Goal: Information Seeking & Learning: Find specific fact

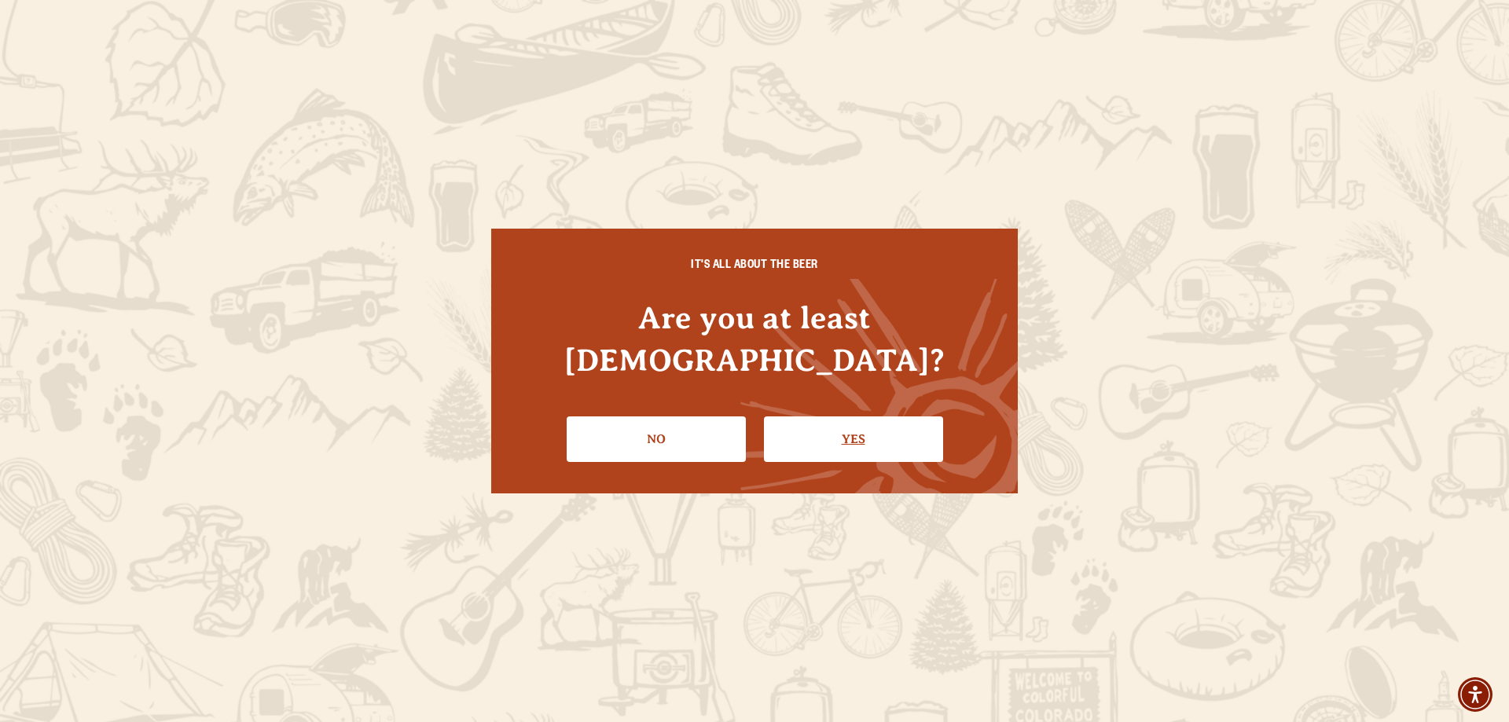
click at [879, 418] on link "Yes" at bounding box center [853, 440] width 179 height 46
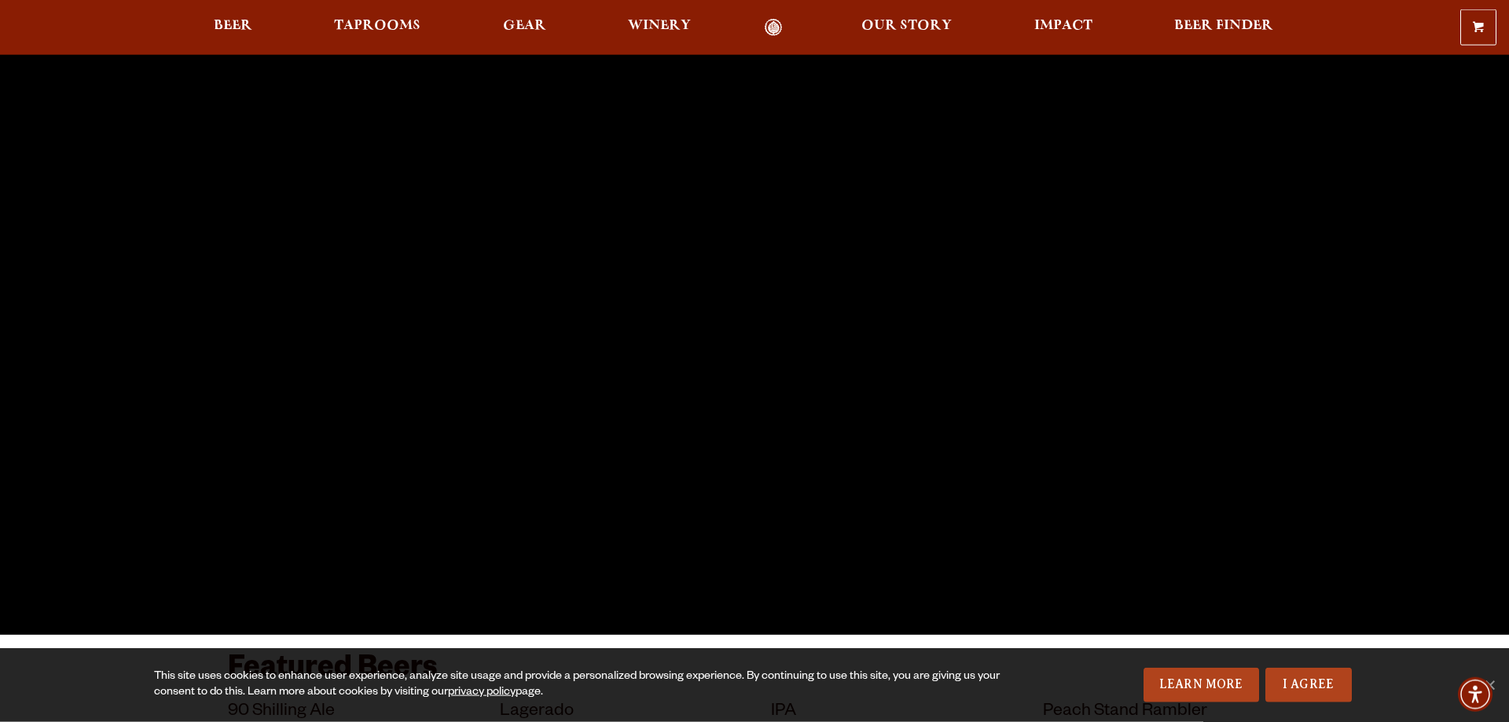
scroll to position [240, 0]
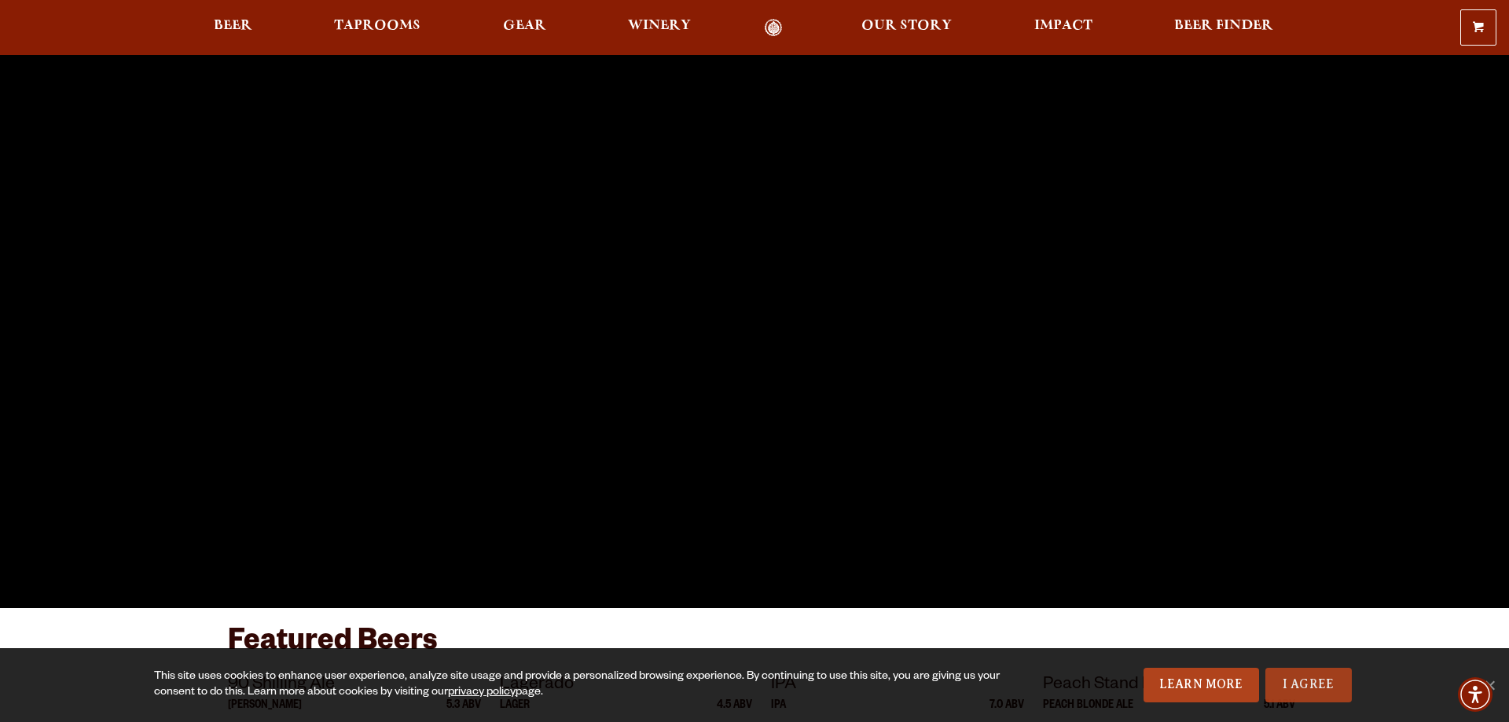
click at [1311, 689] on link "I Agree" at bounding box center [1308, 685] width 86 height 35
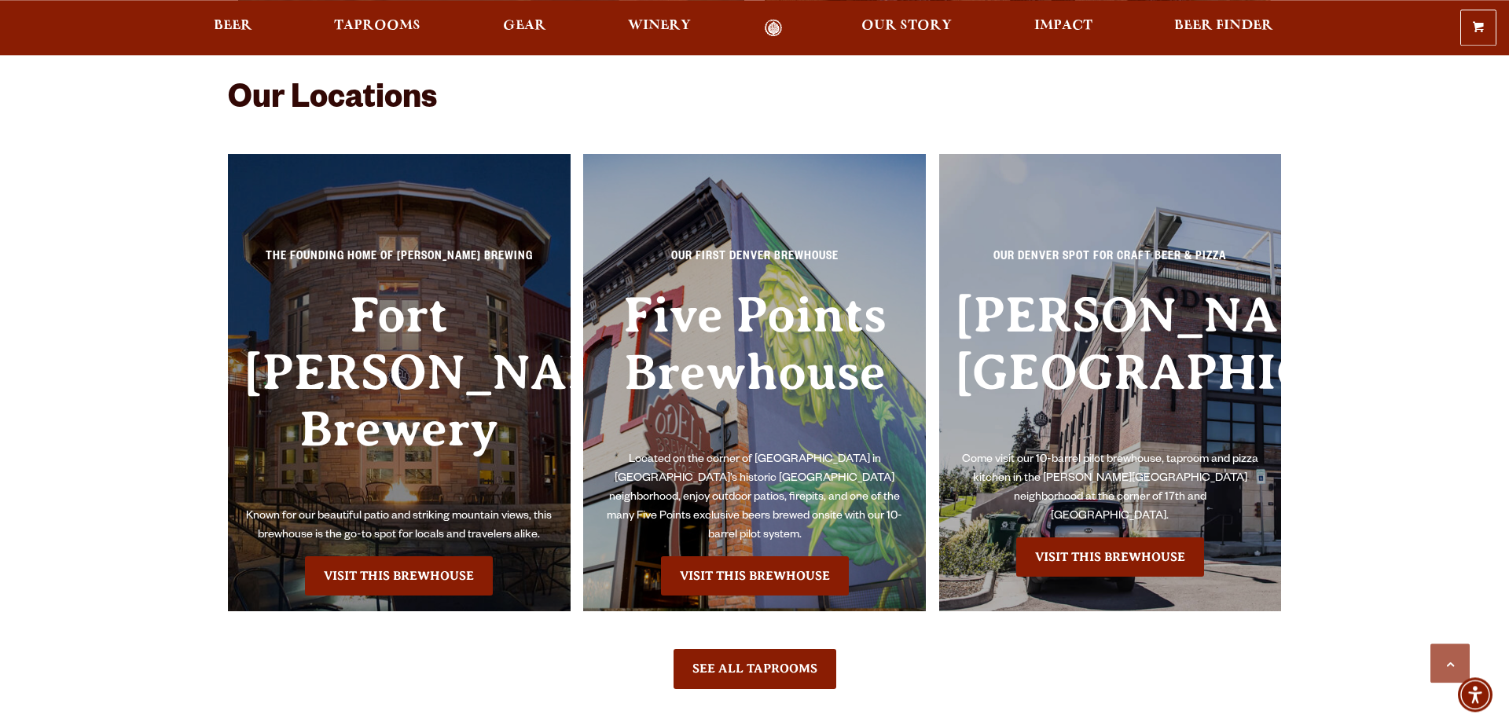
scroll to position [3527, 0]
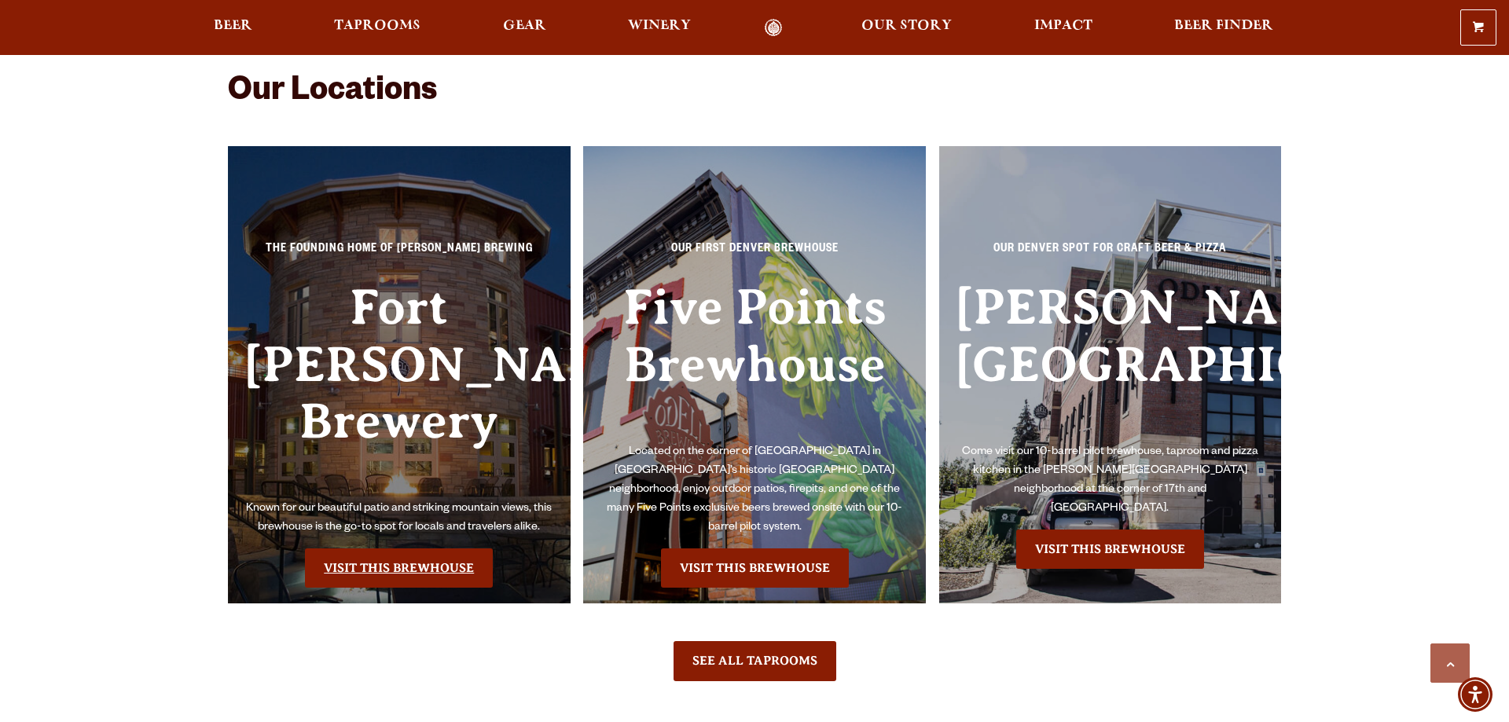
click at [395, 549] on link "Visit this Brewhouse" at bounding box center [399, 568] width 188 height 39
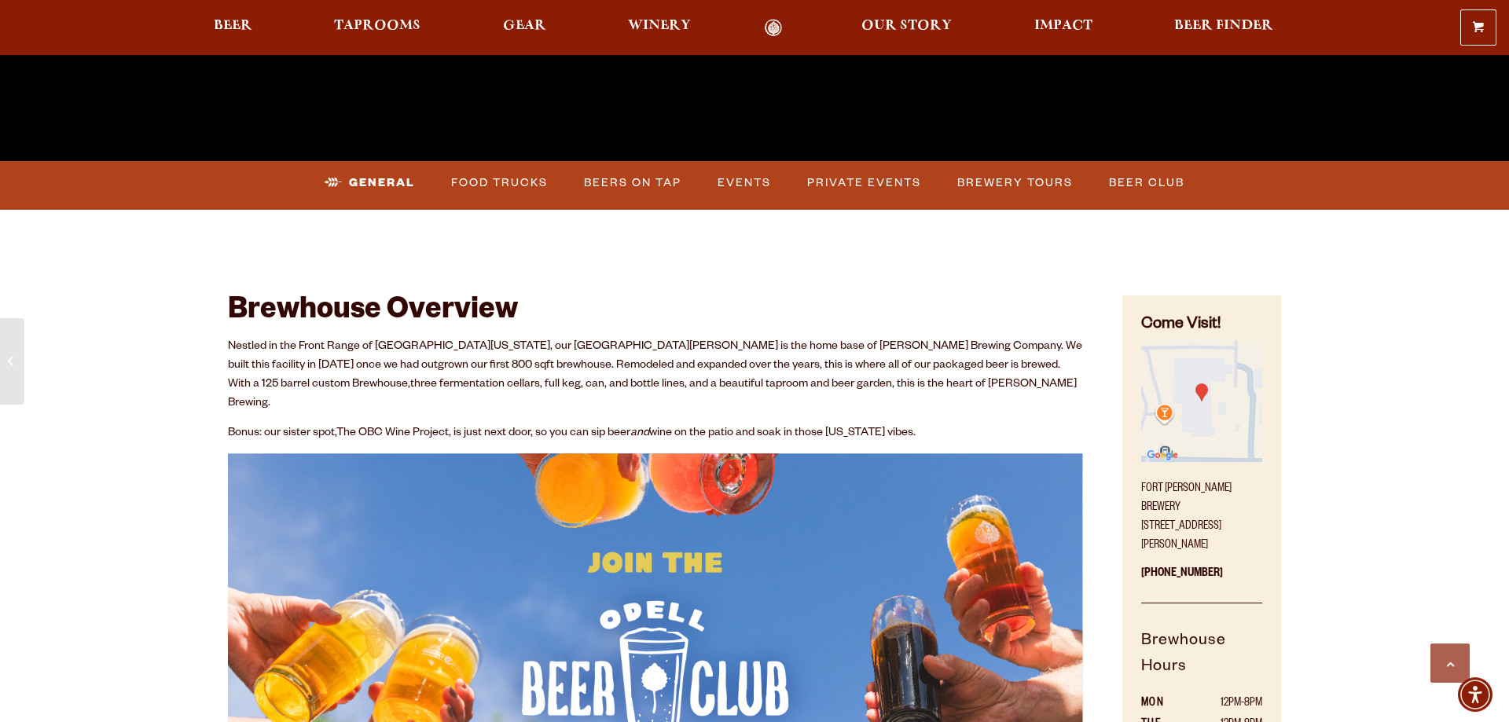
scroll to position [802, 0]
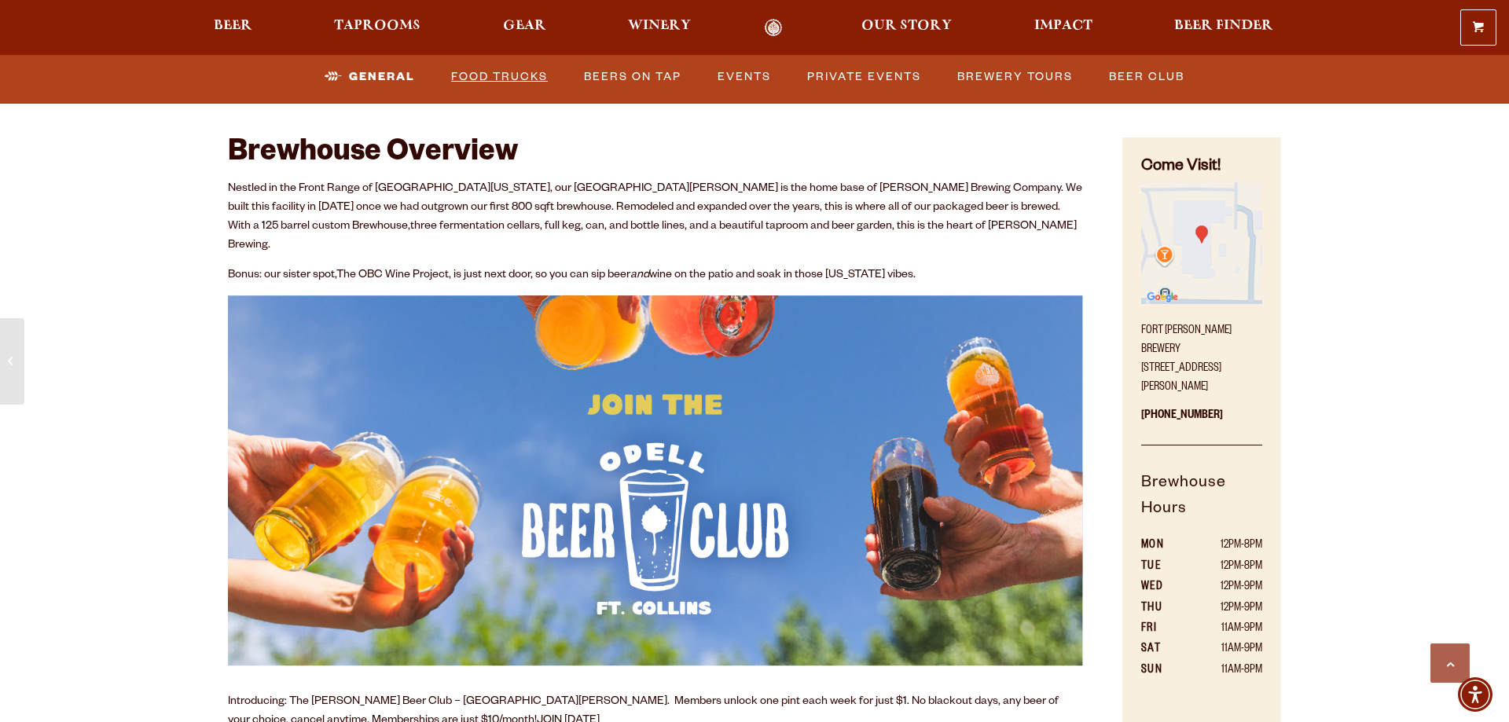
click at [453, 79] on link "Food Trucks" at bounding box center [499, 77] width 109 height 36
click at [505, 72] on link "Food Trucks" at bounding box center [487, 77] width 138 height 36
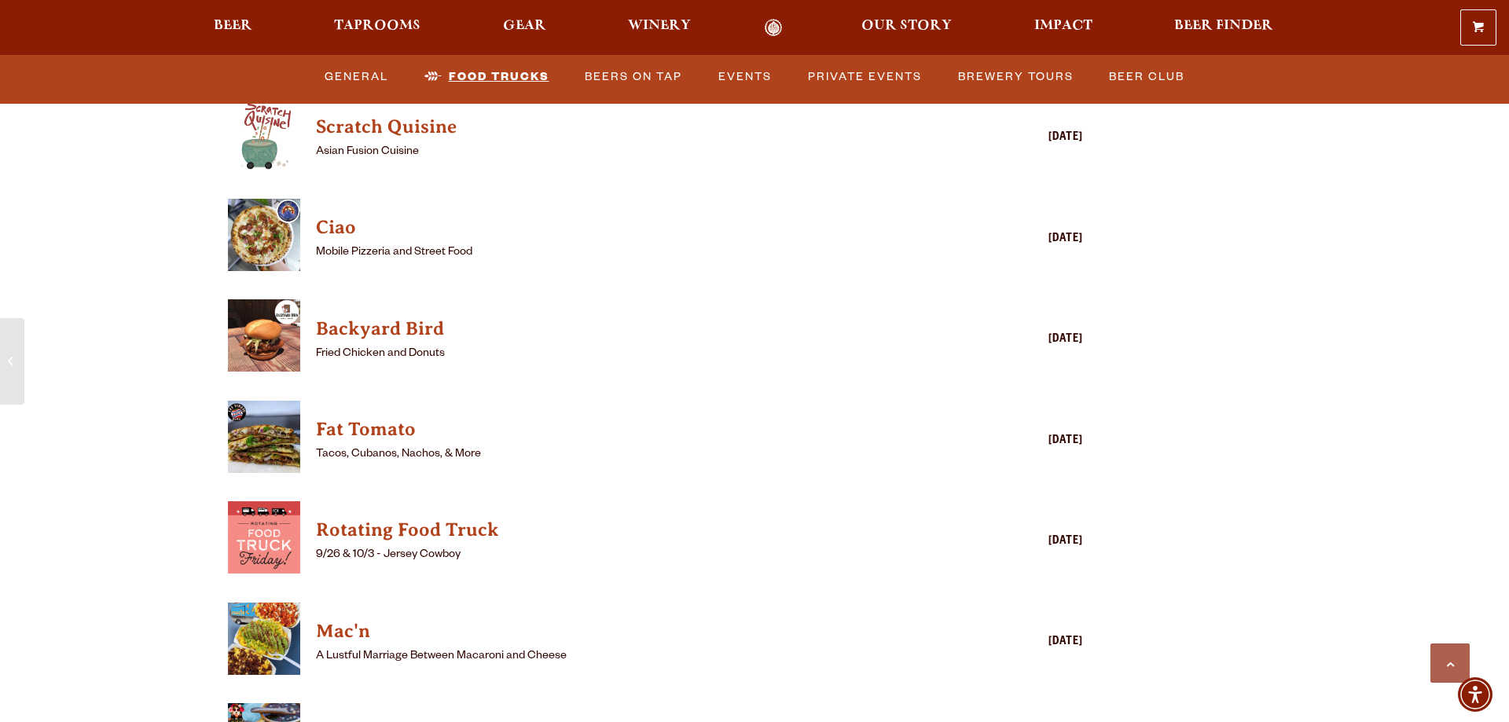
scroll to position [4248, 0]
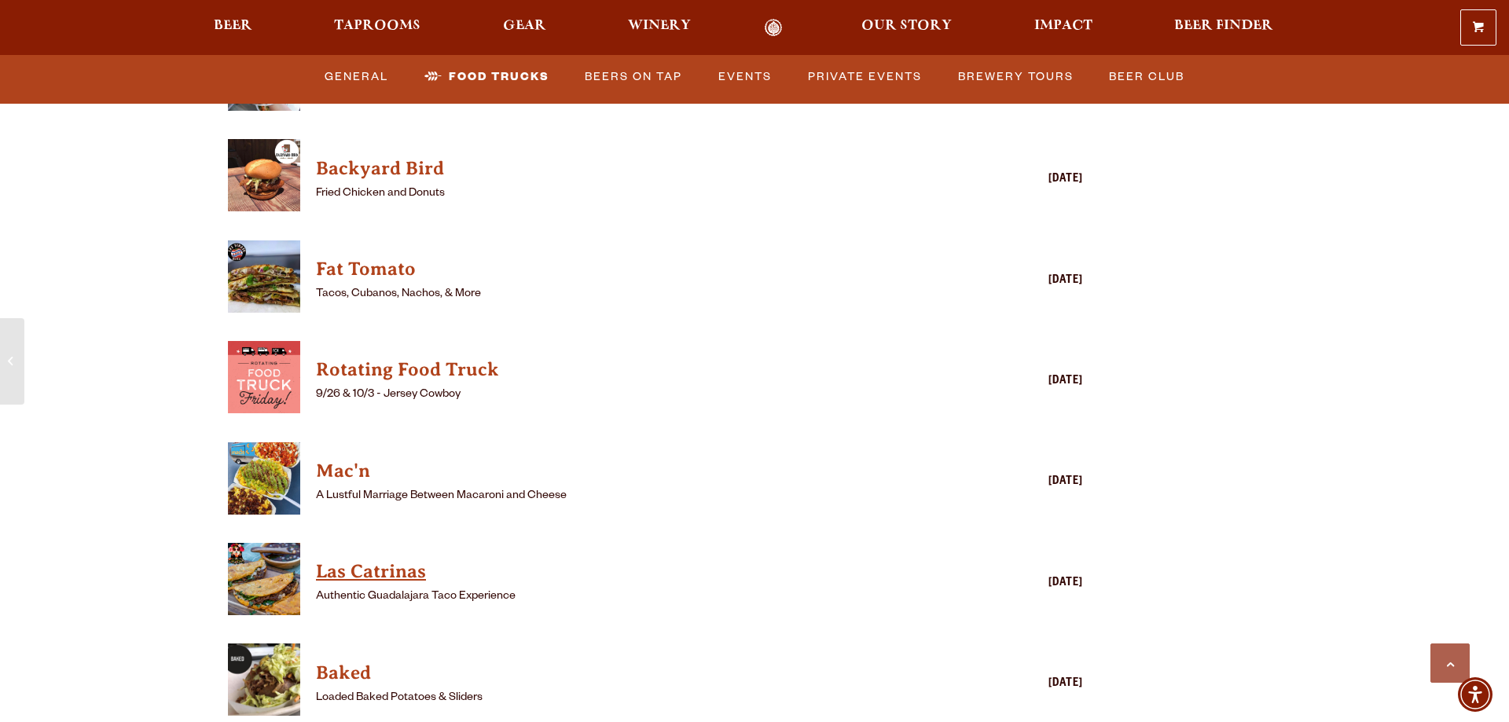
click at [404, 560] on h4 "Las Catrinas" at bounding box center [632, 572] width 633 height 25
click at [331, 459] on h4 "Mac'n" at bounding box center [632, 471] width 633 height 25
